Goal: Task Accomplishment & Management: Complete application form

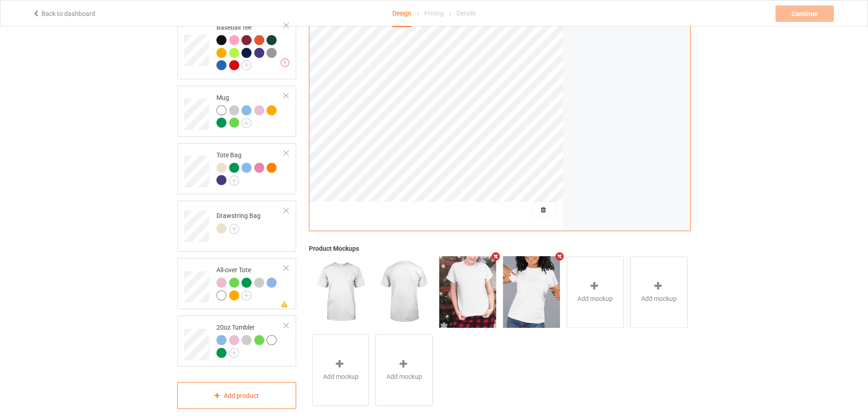
scroll to position [507, 0]
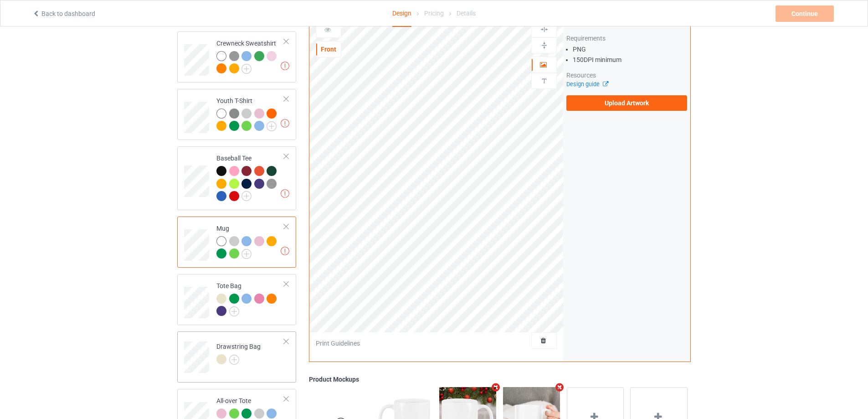
scroll to position [462, 0]
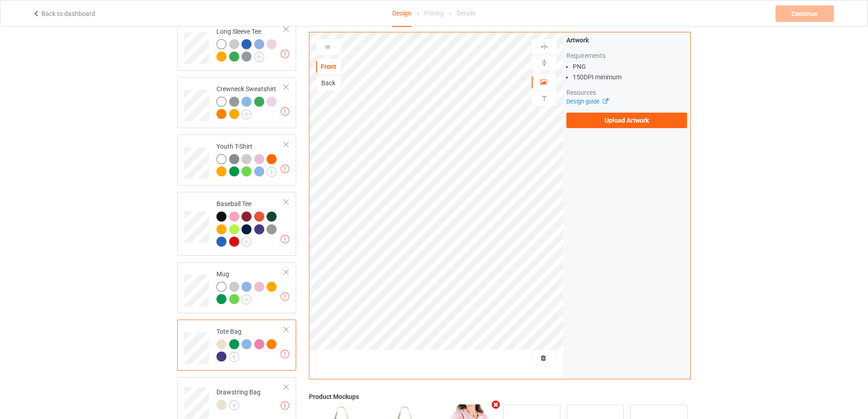
scroll to position [507, 0]
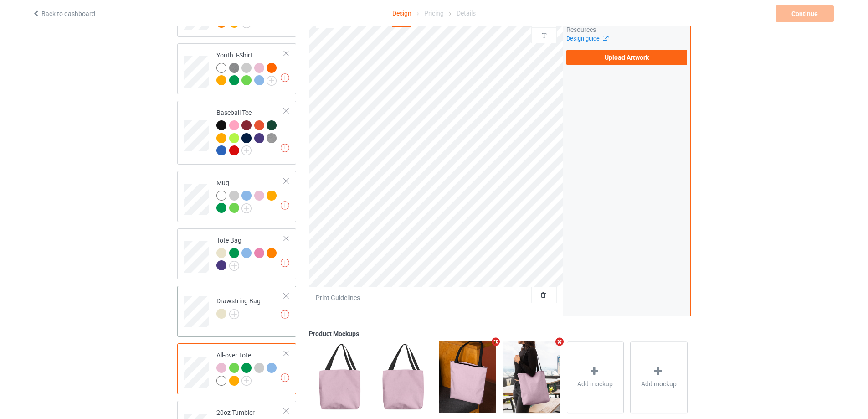
scroll to position [507, 0]
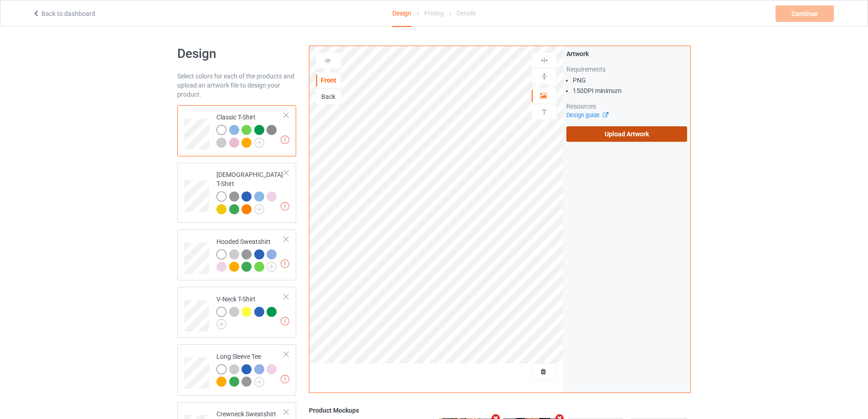
click at [618, 136] on label "Upload Artwork" at bounding box center [627, 133] width 121 height 15
click at [0, 0] on input "Upload Artwork" at bounding box center [0, 0] width 0 height 0
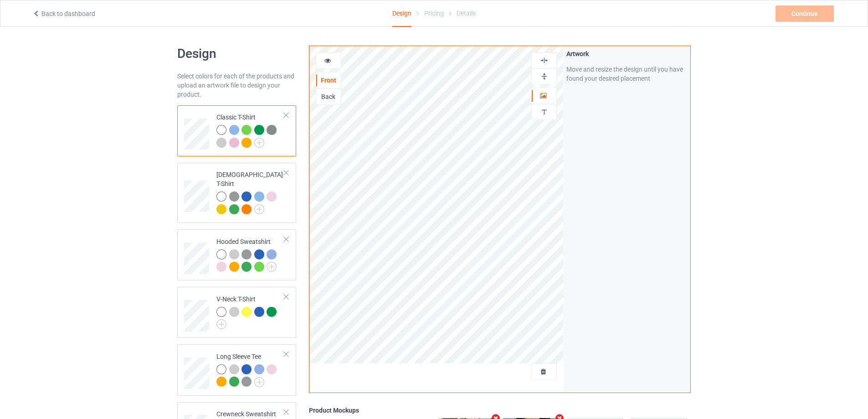
click at [323, 59] on div at bounding box center [328, 60] width 25 height 9
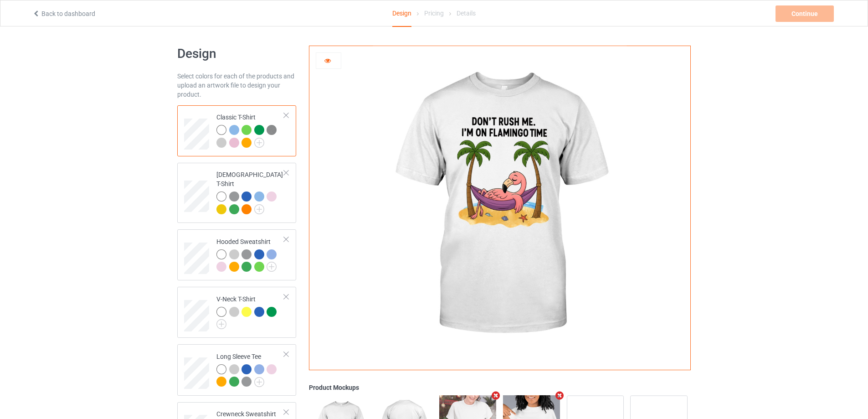
click at [330, 62] on icon at bounding box center [328, 59] width 8 height 6
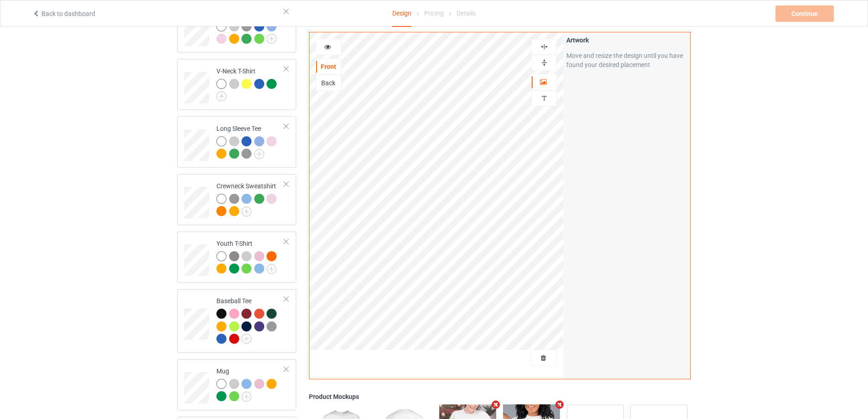
scroll to position [456, 0]
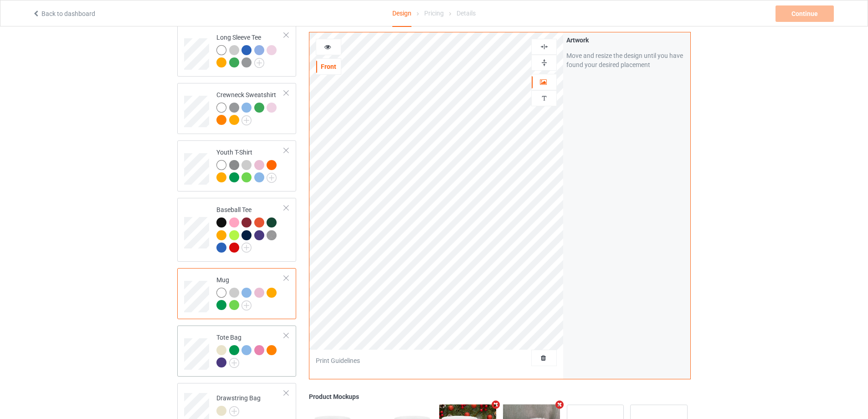
scroll to position [365, 0]
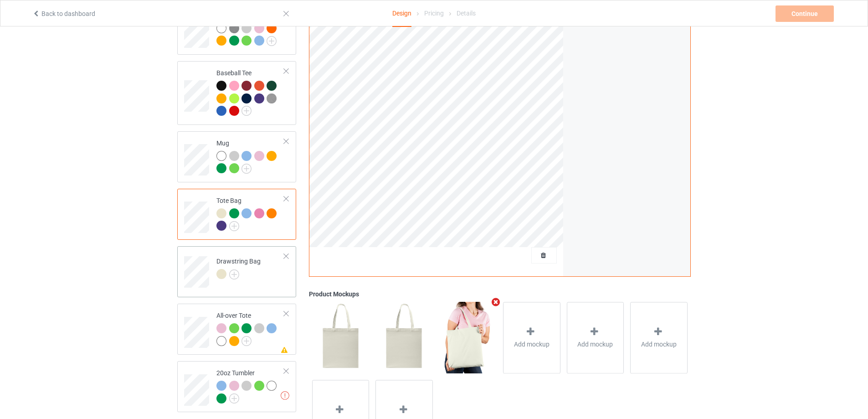
scroll to position [501, 0]
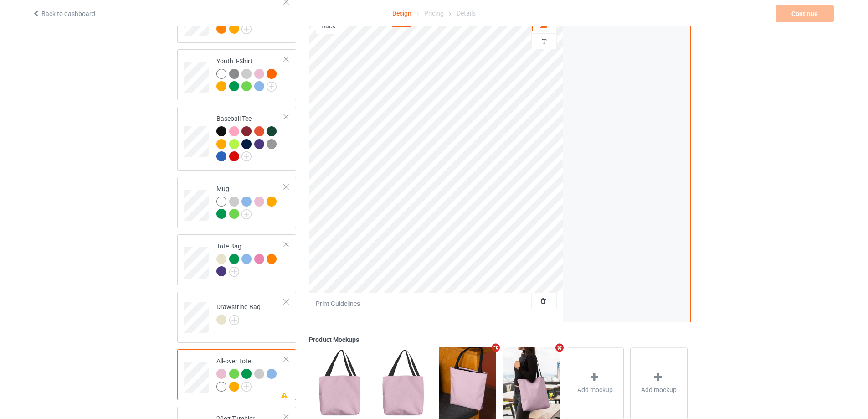
scroll to position [319, 0]
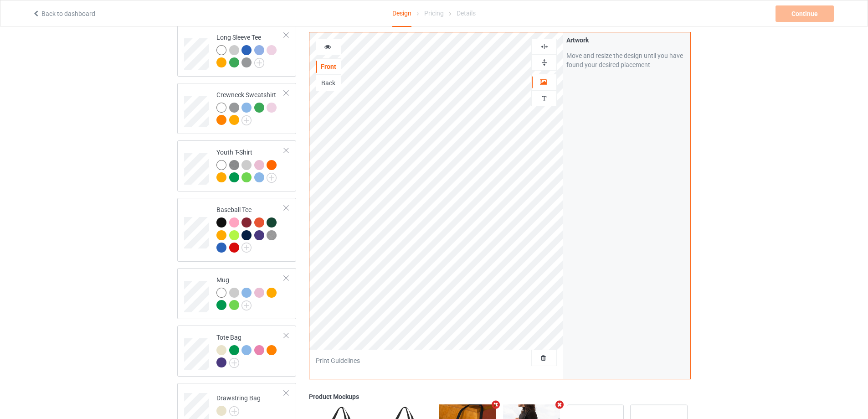
click at [327, 46] on icon at bounding box center [328, 45] width 8 height 6
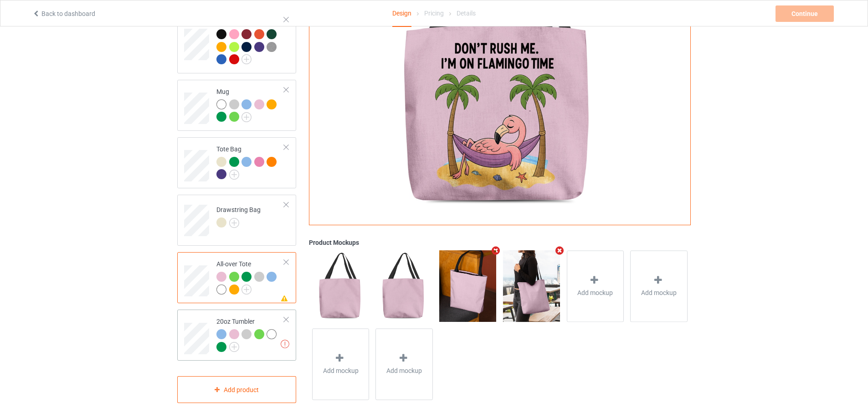
scroll to position [371, 0]
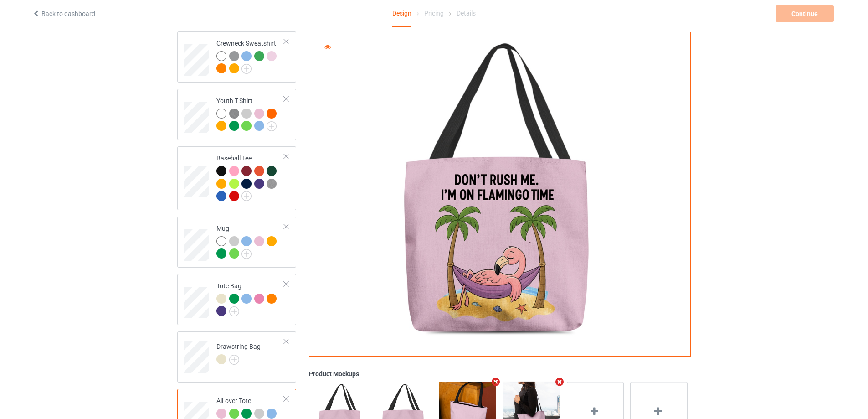
click at [327, 49] on icon at bounding box center [328, 45] width 8 height 6
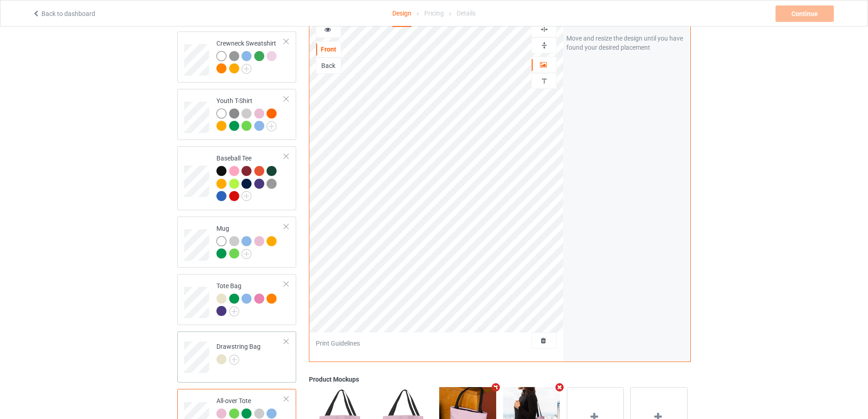
scroll to position [507, 0]
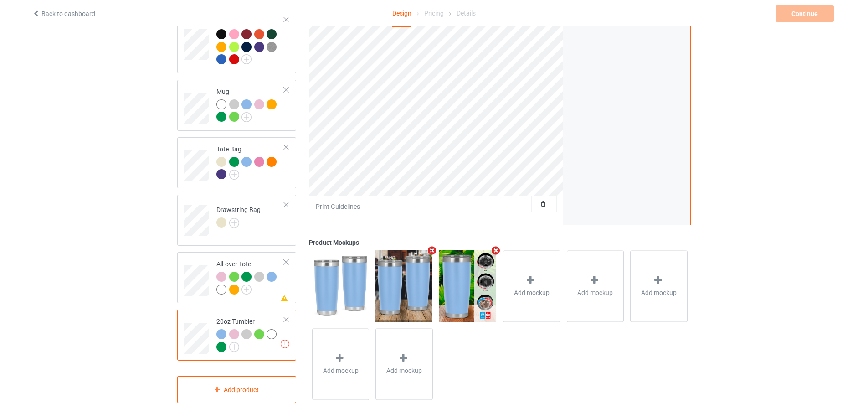
scroll to position [371, 0]
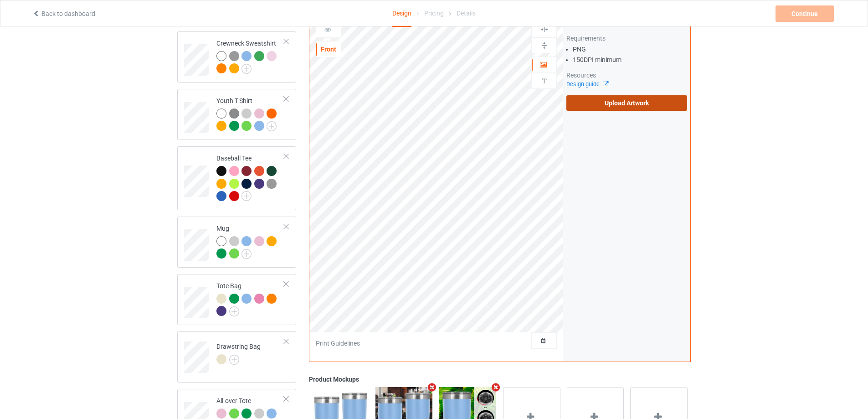
click at [614, 95] on label "Upload Artwork" at bounding box center [627, 102] width 121 height 15
click at [0, 0] on input "Upload Artwork" at bounding box center [0, 0] width 0 height 0
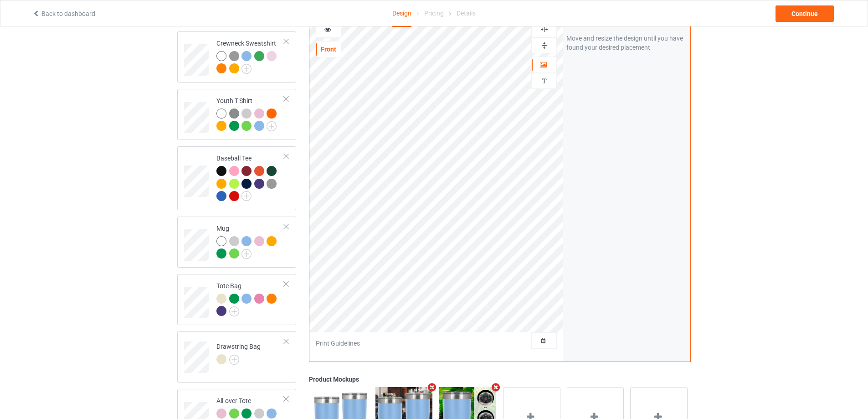
scroll to position [279, 0]
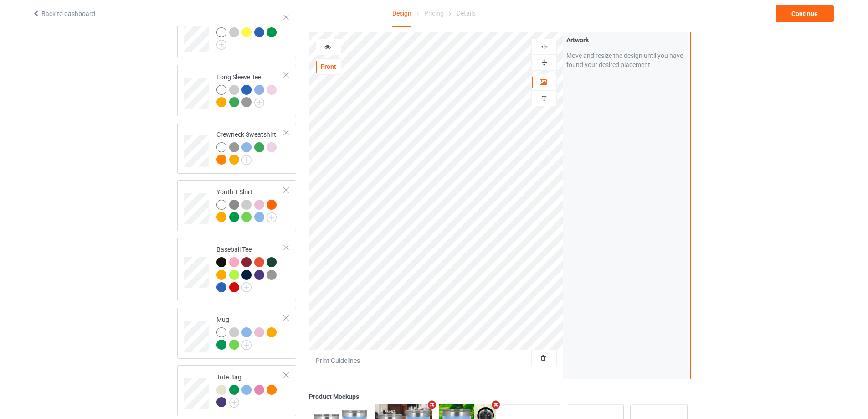
click at [332, 49] on div at bounding box center [328, 46] width 25 height 9
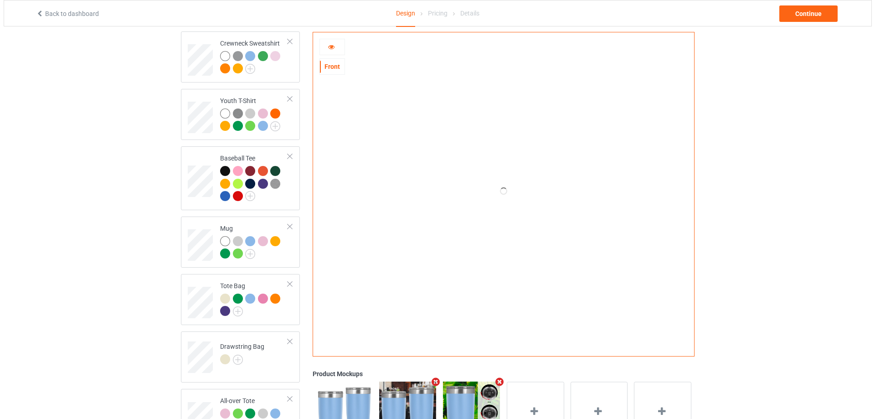
scroll to position [325, 0]
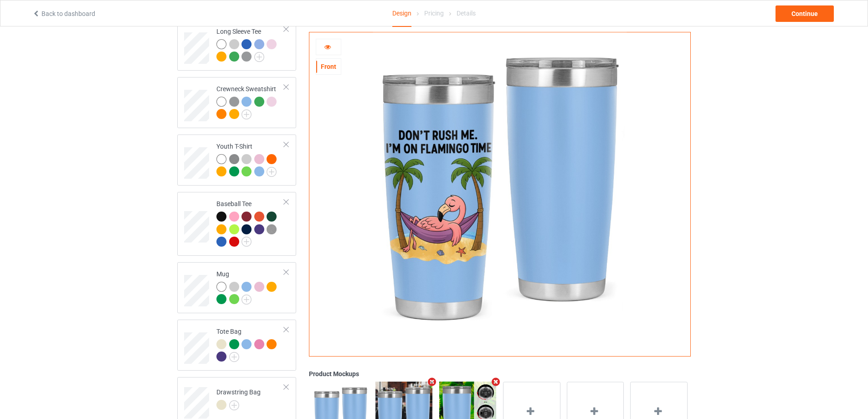
click at [328, 46] on icon at bounding box center [328, 45] width 8 height 6
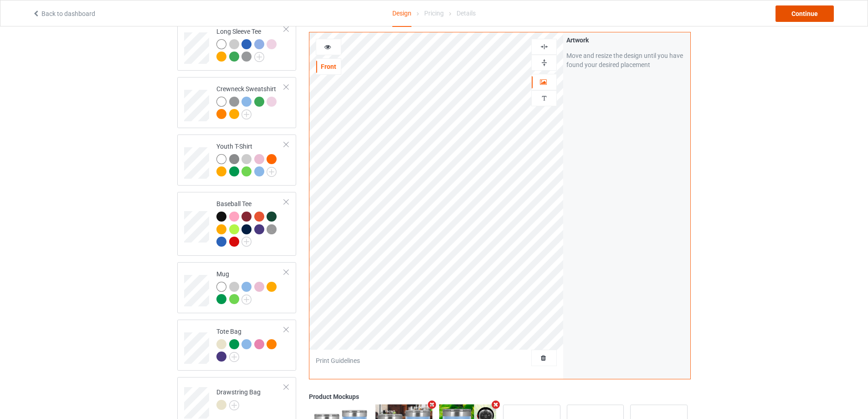
click at [791, 12] on div "Continue" at bounding box center [805, 13] width 58 height 16
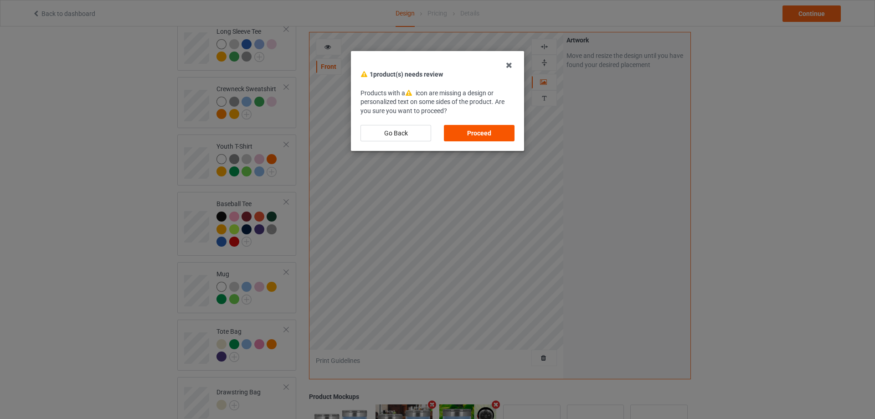
click at [480, 136] on div "Proceed" at bounding box center [479, 133] width 71 height 16
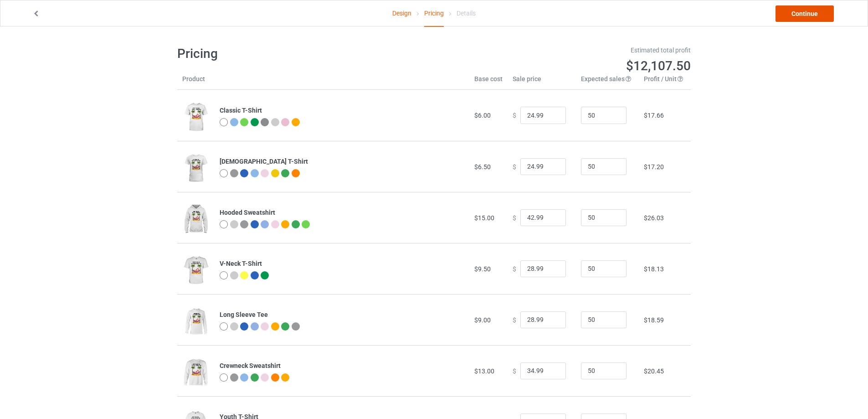
click at [803, 14] on link "Continue" at bounding box center [805, 13] width 58 height 16
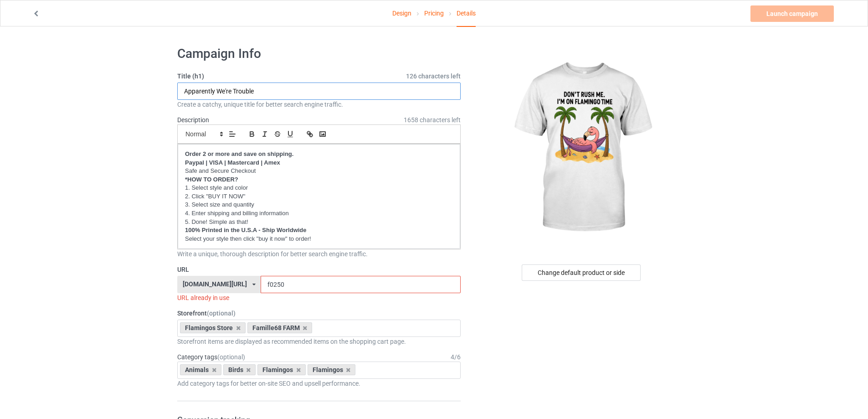
drag, startPoint x: 272, startPoint y: 91, endPoint x: 178, endPoint y: 88, distance: 94.0
click at [178, 88] on input "Apparently We're Trouble" at bounding box center [319, 91] width 284 height 17
type input "d"
type input "Don't Rush Me"
click at [282, 284] on input "f0250" at bounding box center [361, 284] width 200 height 17
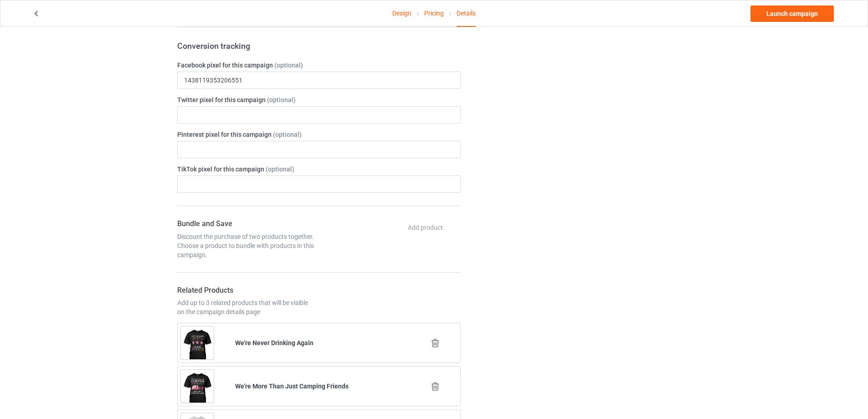
scroll to position [501, 0]
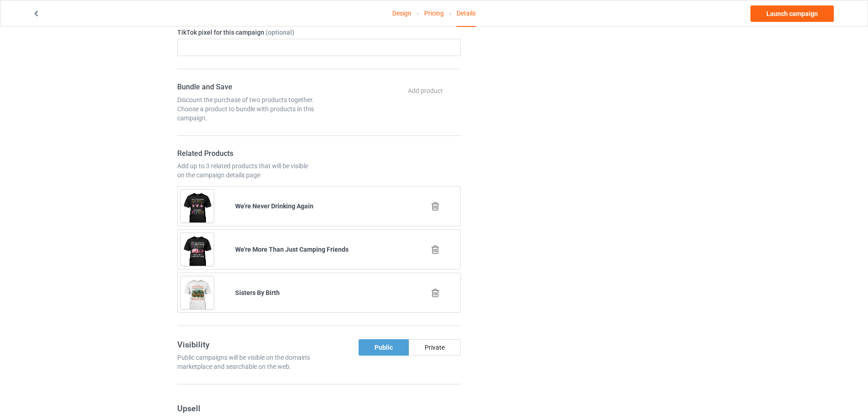
type input "f0251"
click at [436, 247] on icon at bounding box center [435, 250] width 11 height 10
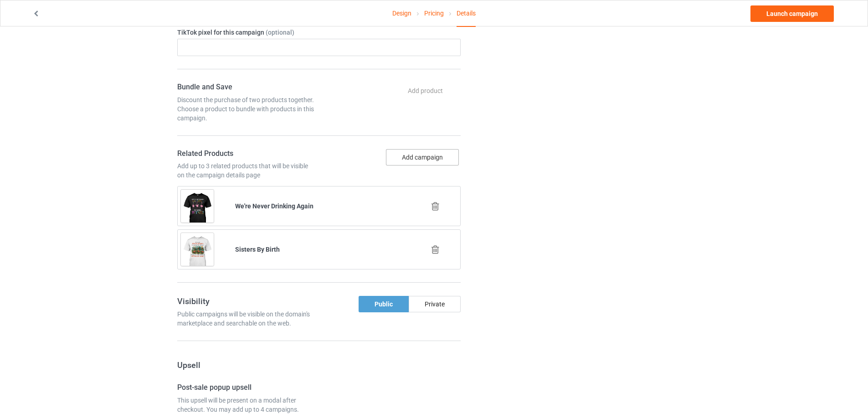
click at [409, 153] on button "Add campaign" at bounding box center [422, 157] width 73 height 16
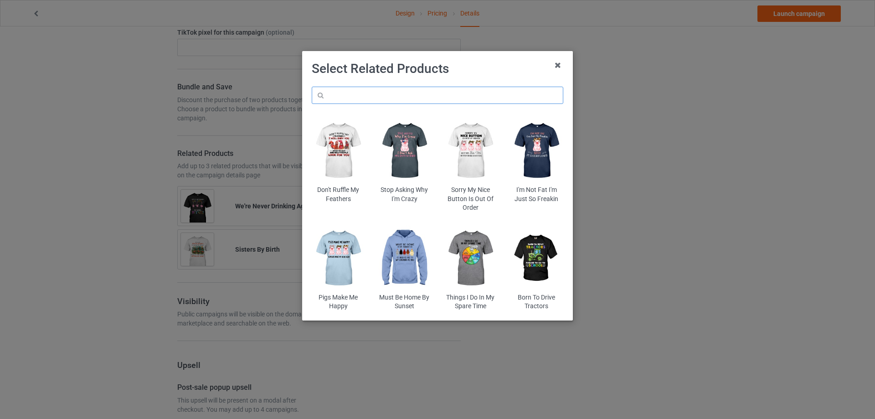
click at [352, 94] on input "text" at bounding box center [438, 95] width 252 height 17
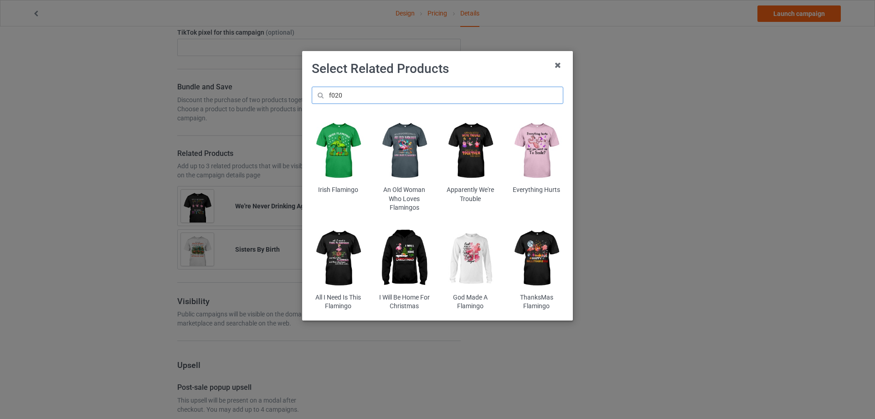
type input "f020"
click at [537, 143] on img at bounding box center [536, 151] width 53 height 67
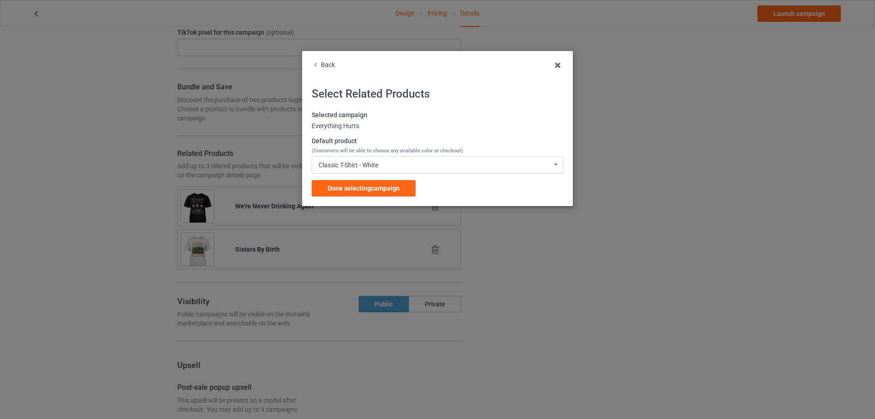
click at [328, 62] on div "Back" at bounding box center [438, 65] width 252 height 9
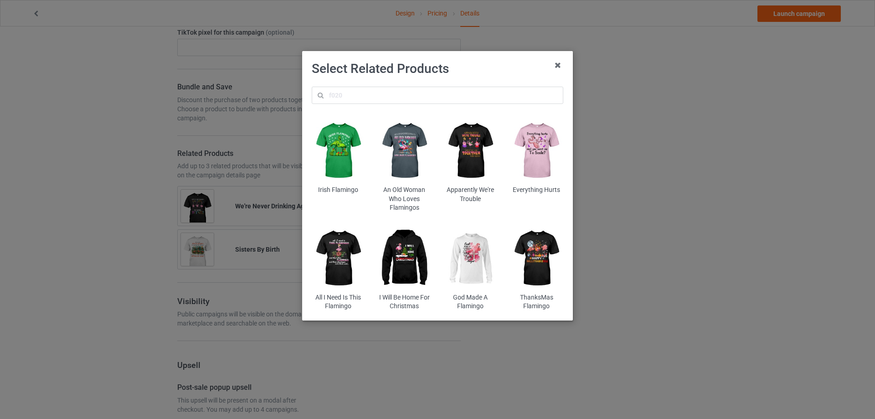
click at [542, 257] on img at bounding box center [536, 258] width 53 height 67
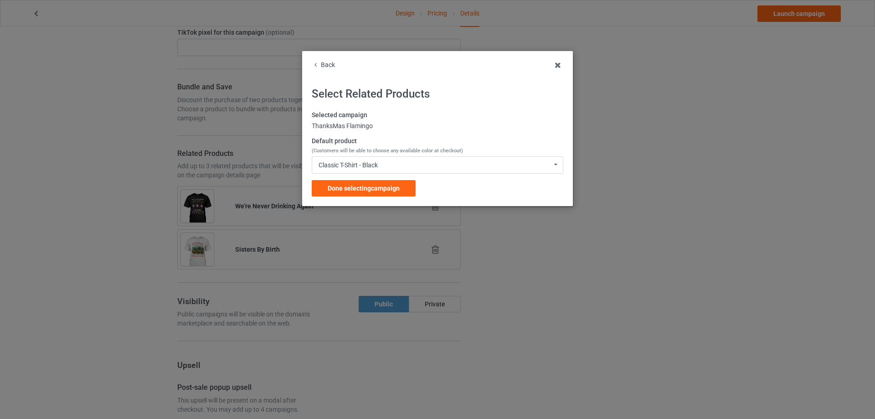
click at [377, 187] on span "Done selecting campaign" at bounding box center [364, 188] width 72 height 7
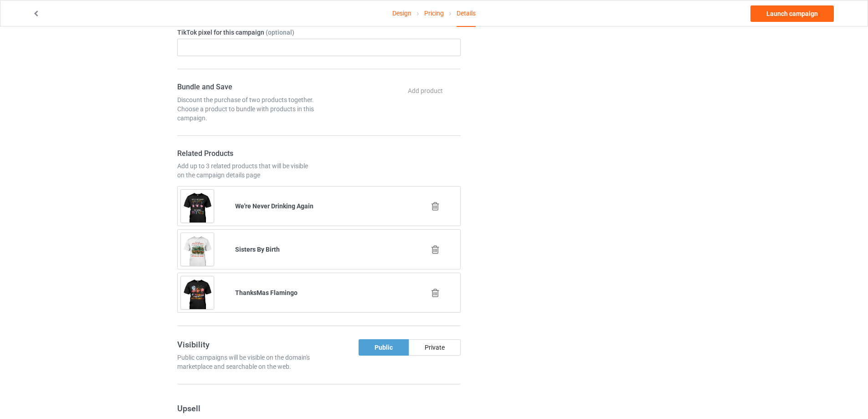
click at [437, 205] on icon at bounding box center [435, 206] width 11 height 10
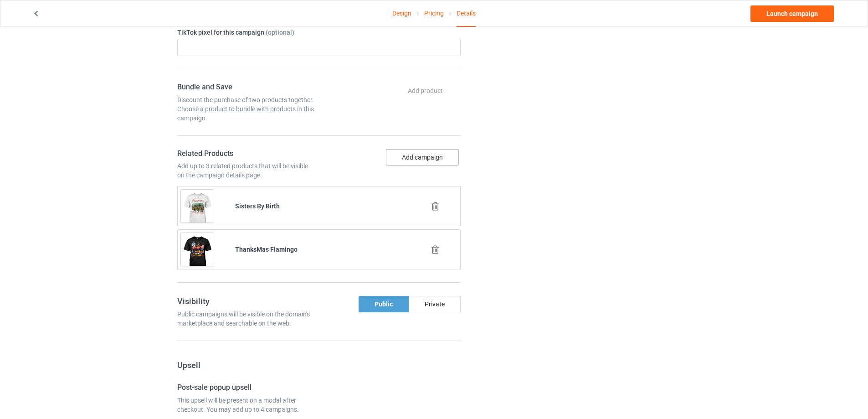
click at [409, 160] on button "Add campaign" at bounding box center [422, 157] width 73 height 16
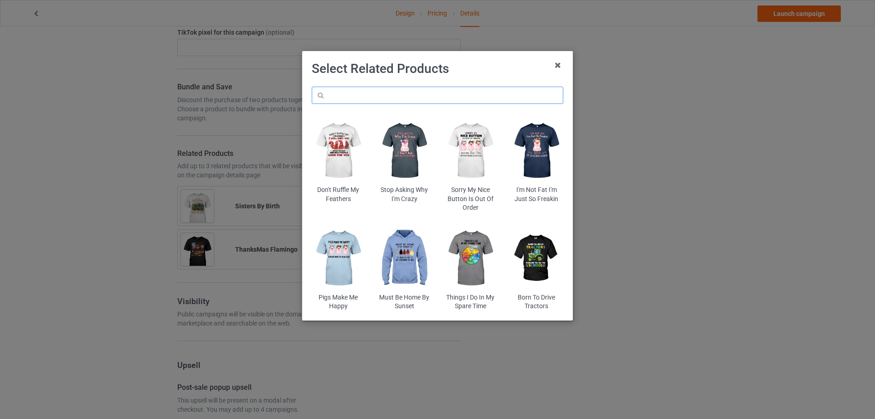
click at [367, 98] on input "text" at bounding box center [438, 95] width 252 height 17
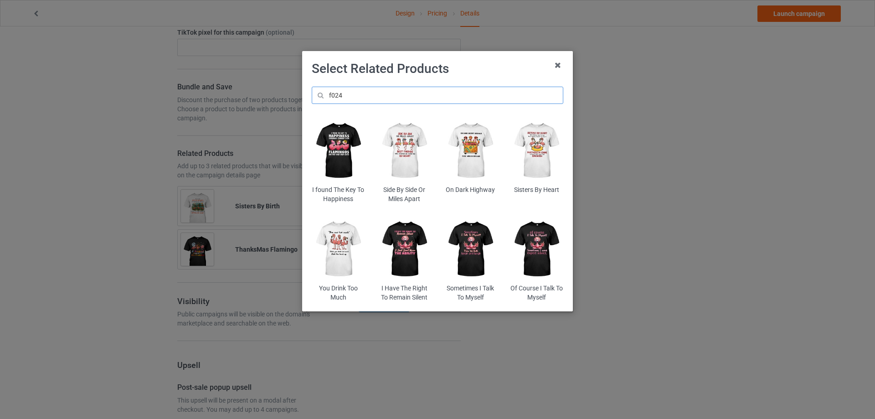
type input "f024"
click at [339, 238] on img at bounding box center [338, 249] width 53 height 67
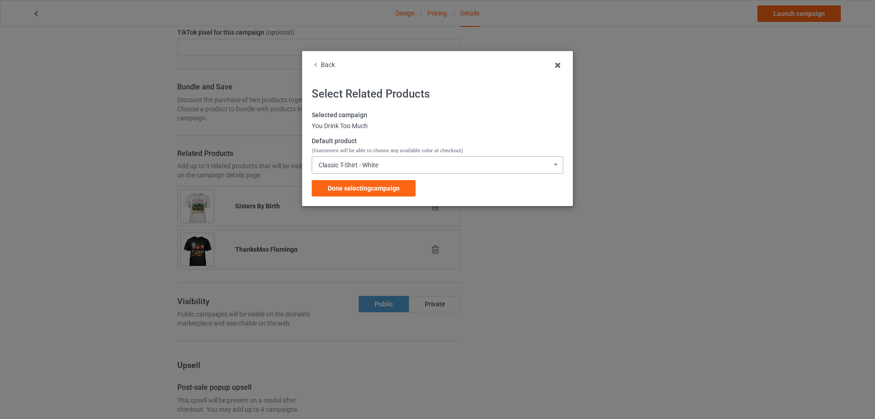
click at [378, 165] on div "Classic T-Shirt - White" at bounding box center [349, 165] width 60 height 6
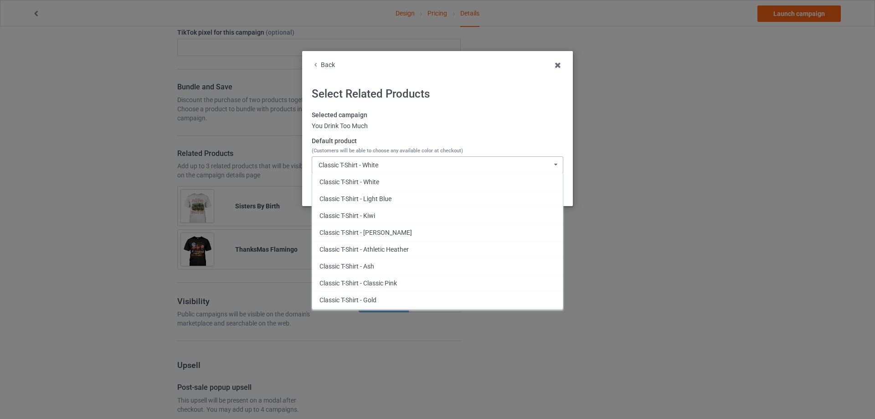
click at [377, 168] on div "Classic T-Shirt - White" at bounding box center [349, 165] width 60 height 6
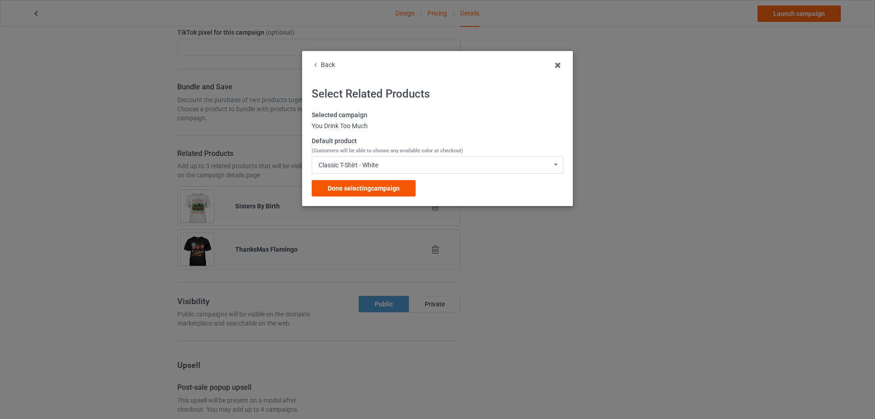
click at [368, 190] on span "Done selecting campaign" at bounding box center [364, 188] width 72 height 7
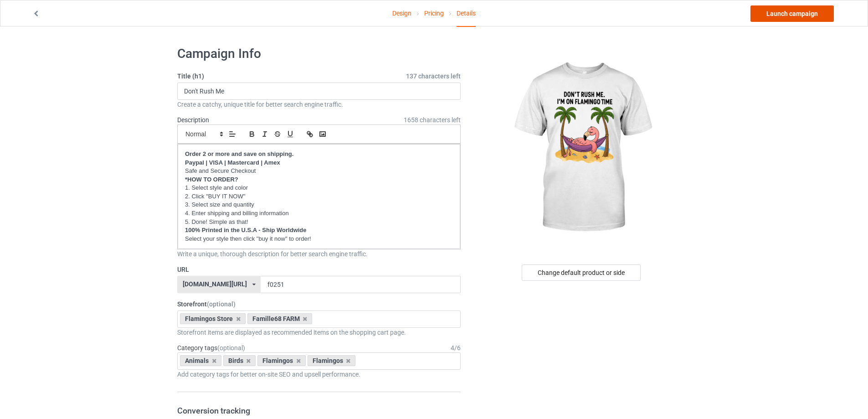
click at [789, 12] on link "Launch campaign" at bounding box center [792, 13] width 83 height 16
